Goal: Task Accomplishment & Management: Contribute content

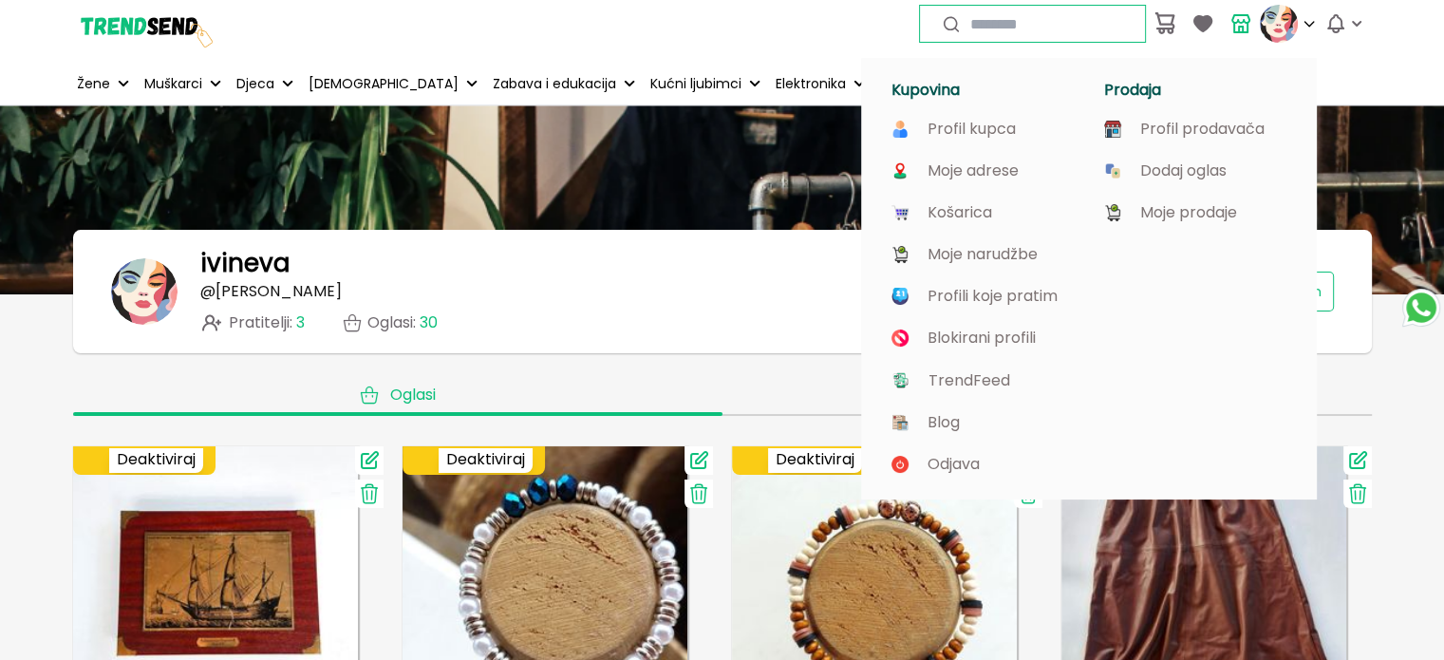
click at [1276, 29] on img at bounding box center [1279, 24] width 38 height 38
click at [642, 294] on div "ivineva @ [PERSON_NAME] : 3 Oglasi : 30 Dodaj [PERSON_NAME] profil Aktivan" at bounding box center [722, 291] width 1223 height 85
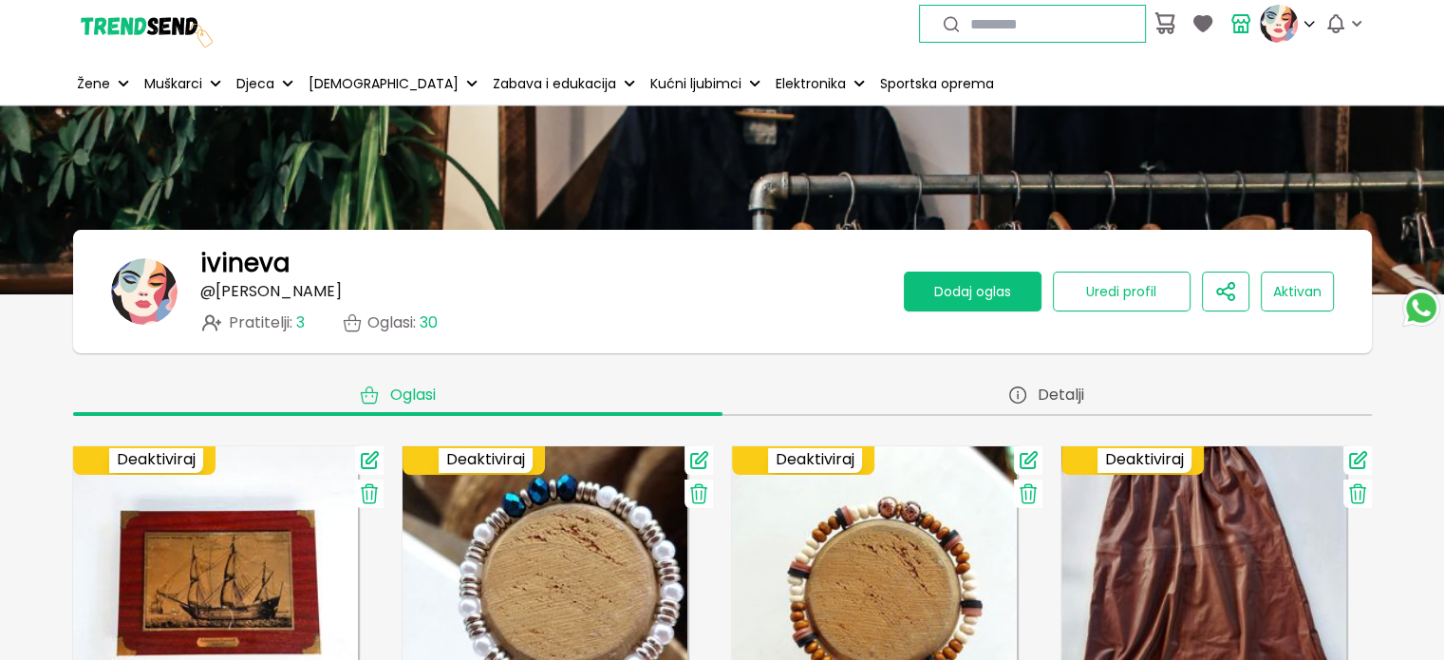
click at [973, 295] on span "Dodaj oglas" at bounding box center [972, 291] width 77 height 19
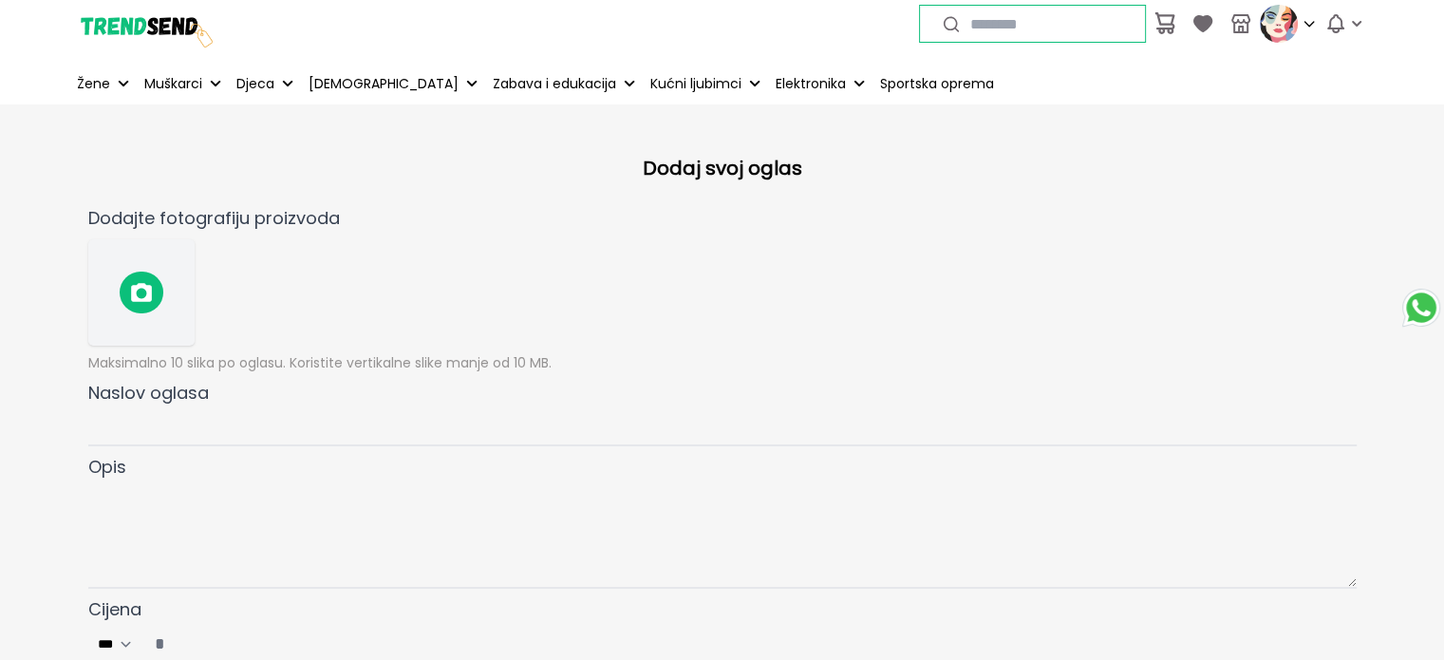
click at [147, 288] on icon at bounding box center [141, 292] width 21 height 19
click at [118, 32] on img at bounding box center [144, 24] width 142 height 142
